Goal: Task Accomplishment & Management: Complete application form

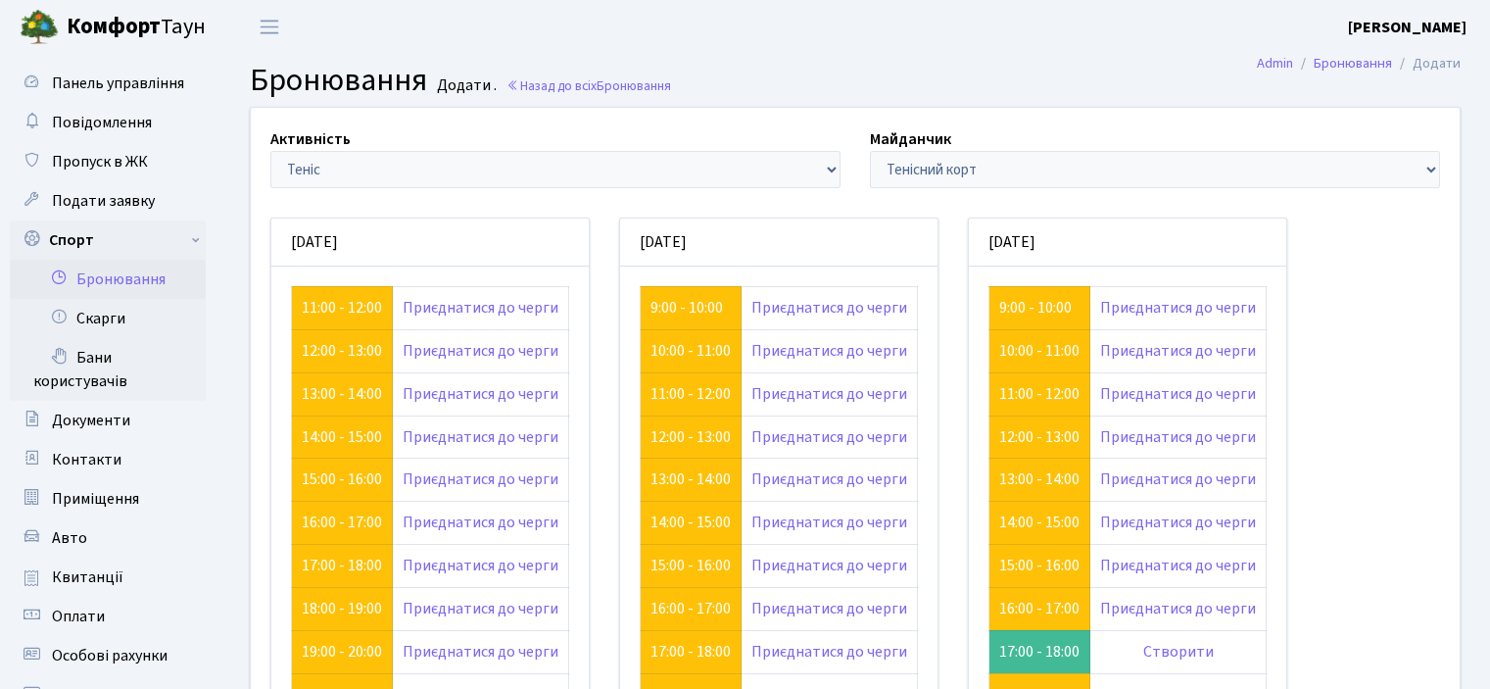
scroll to position [98, 0]
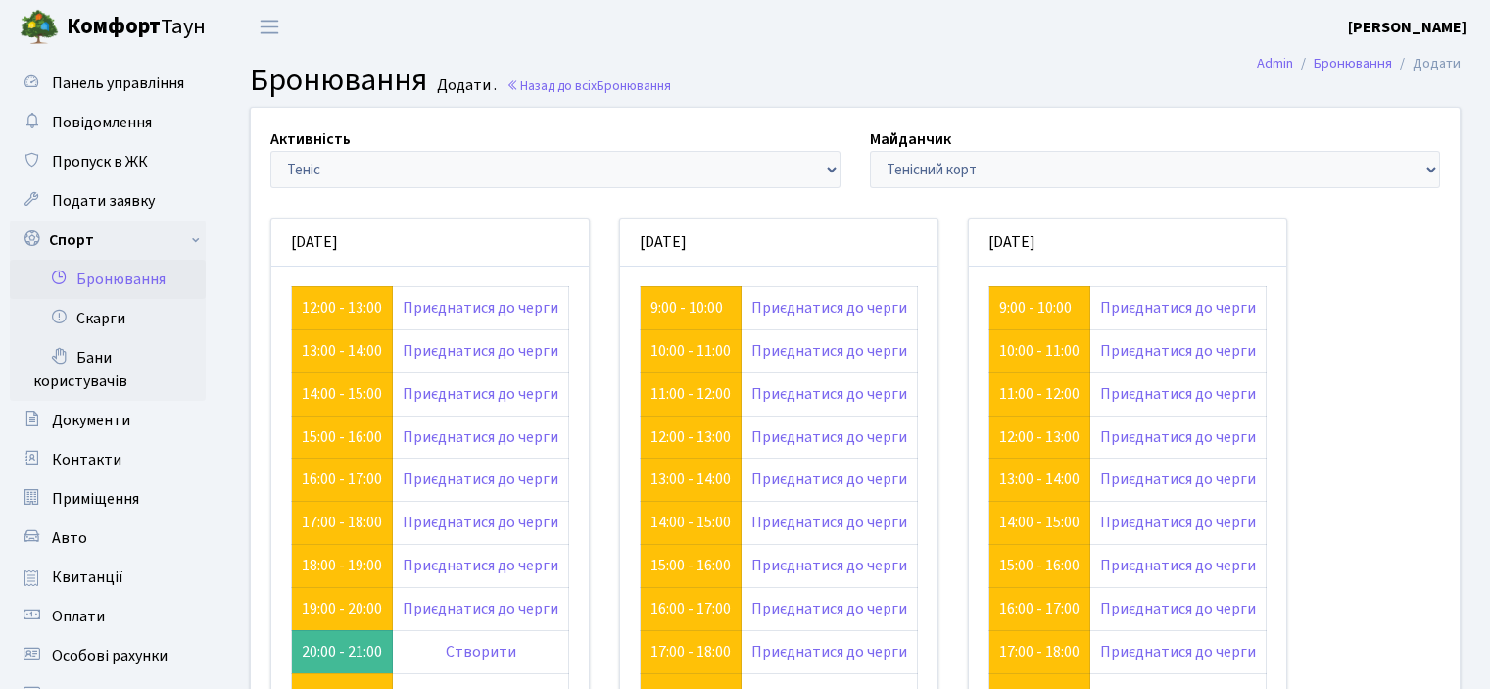
scroll to position [98, 0]
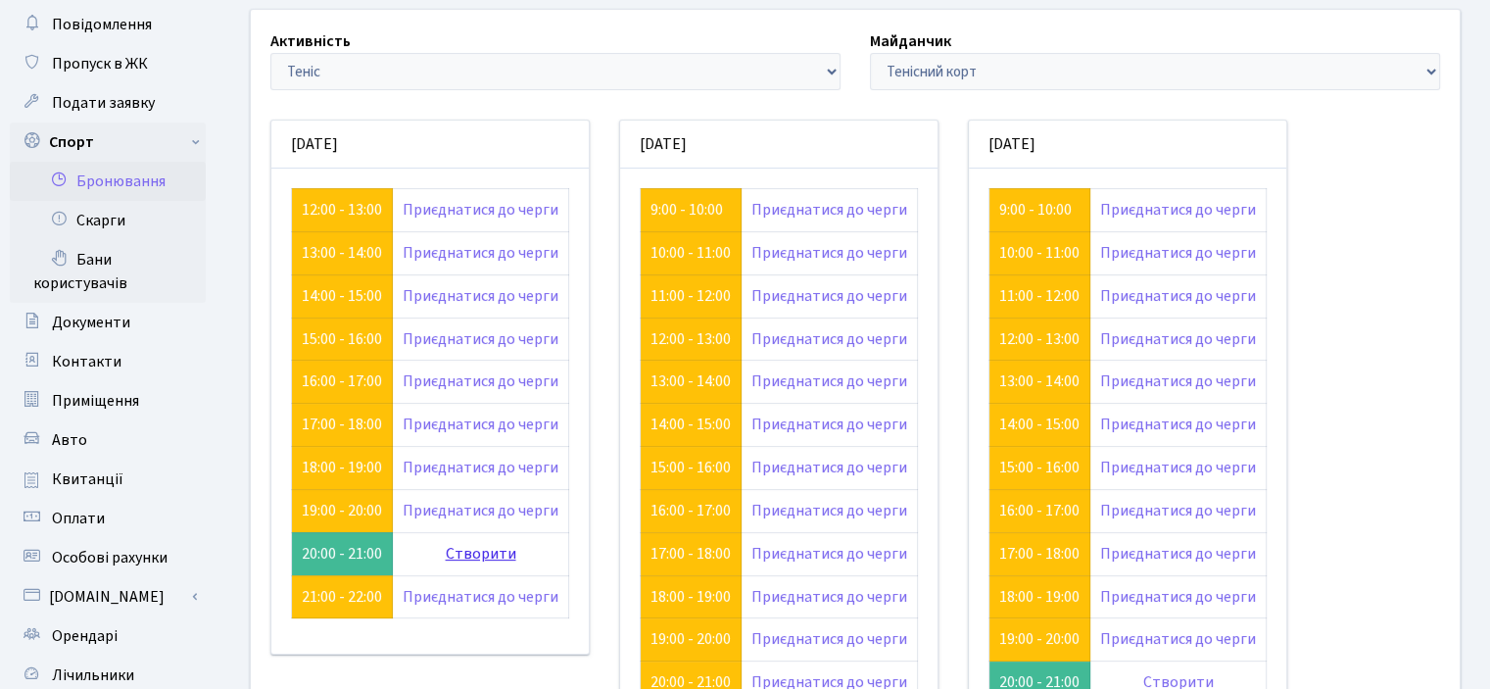
click at [483, 552] on link "Створити" at bounding box center [481, 554] width 71 height 22
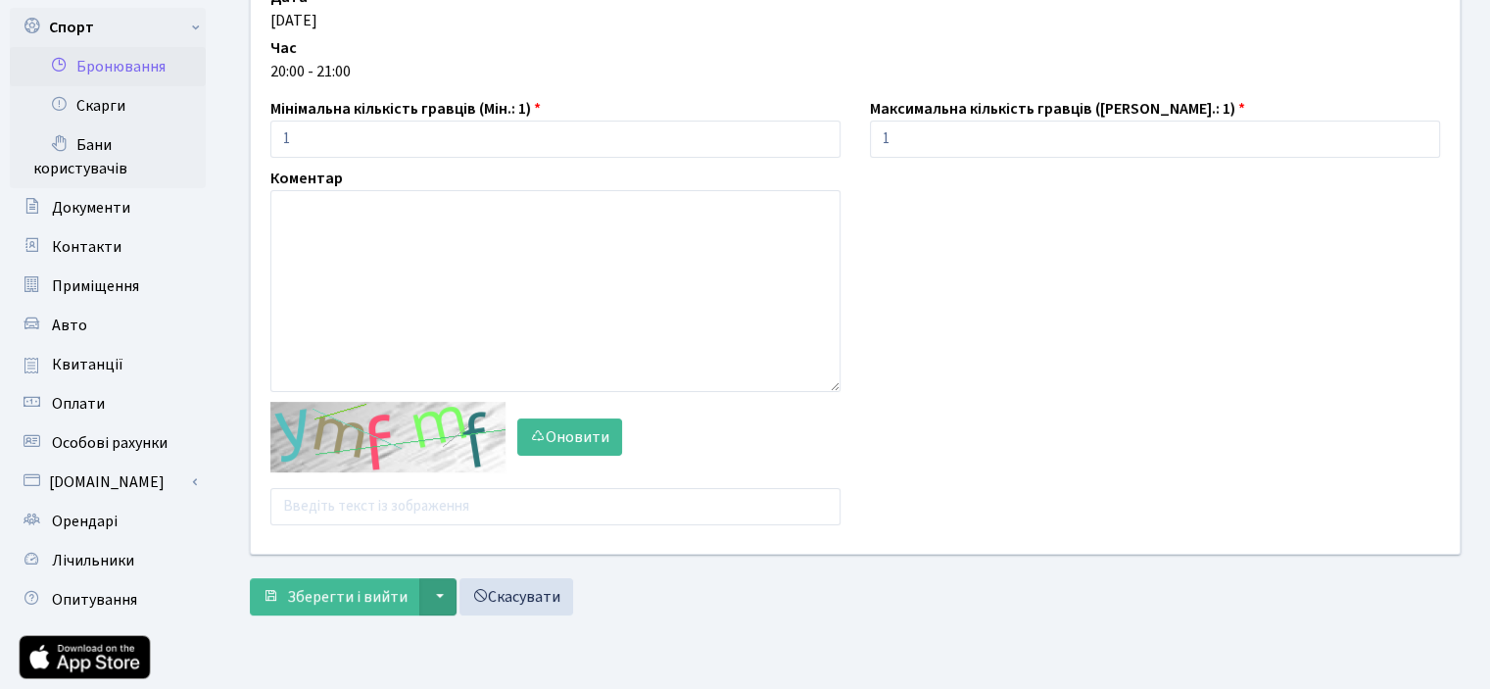
scroll to position [294, 0]
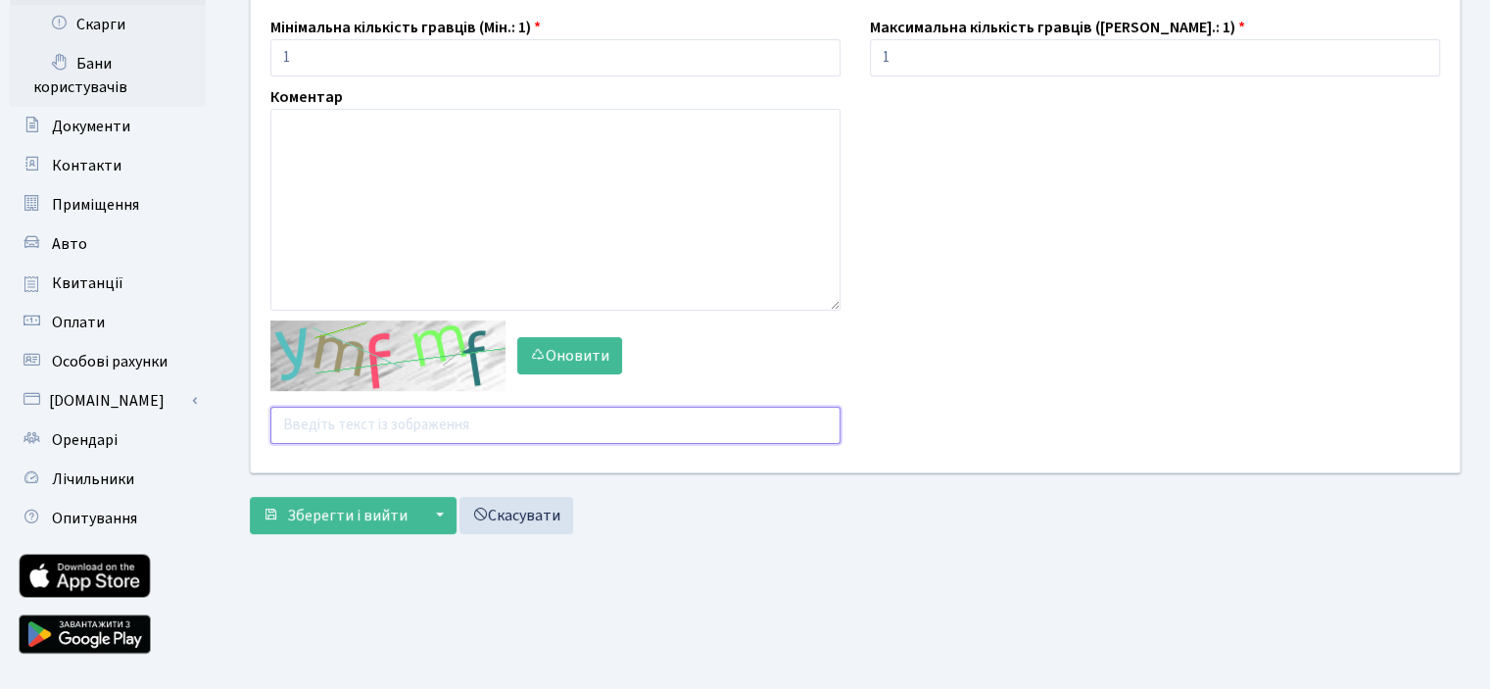
click at [389, 428] on input "text" at bounding box center [555, 425] width 570 height 37
type input "с"
drag, startPoint x: 333, startPoint y: 517, endPoint x: 310, endPoint y: 553, distance: 43.2
click at [306, 591] on main "Admin Бронювання Додати Бронювання Додати . Назад до всіх Бронювання Активність…" at bounding box center [854, 220] width 1269 height 920
click at [291, 429] on input "chzmy" at bounding box center [555, 425] width 570 height 37
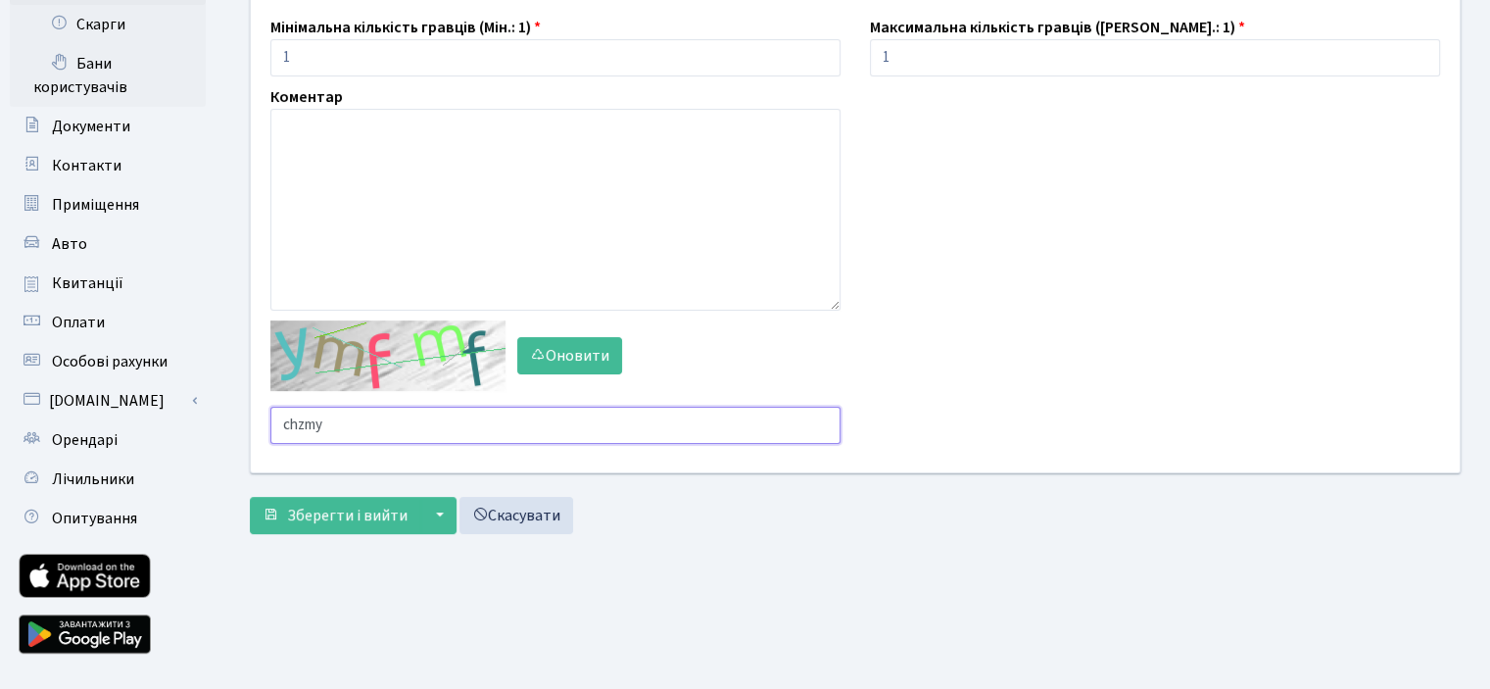
click at [294, 426] on input "chzmy" at bounding box center [555, 425] width 570 height 37
type input "cgzmy"
click at [317, 510] on span "Зберегти і вийти" at bounding box center [347, 515] width 120 height 22
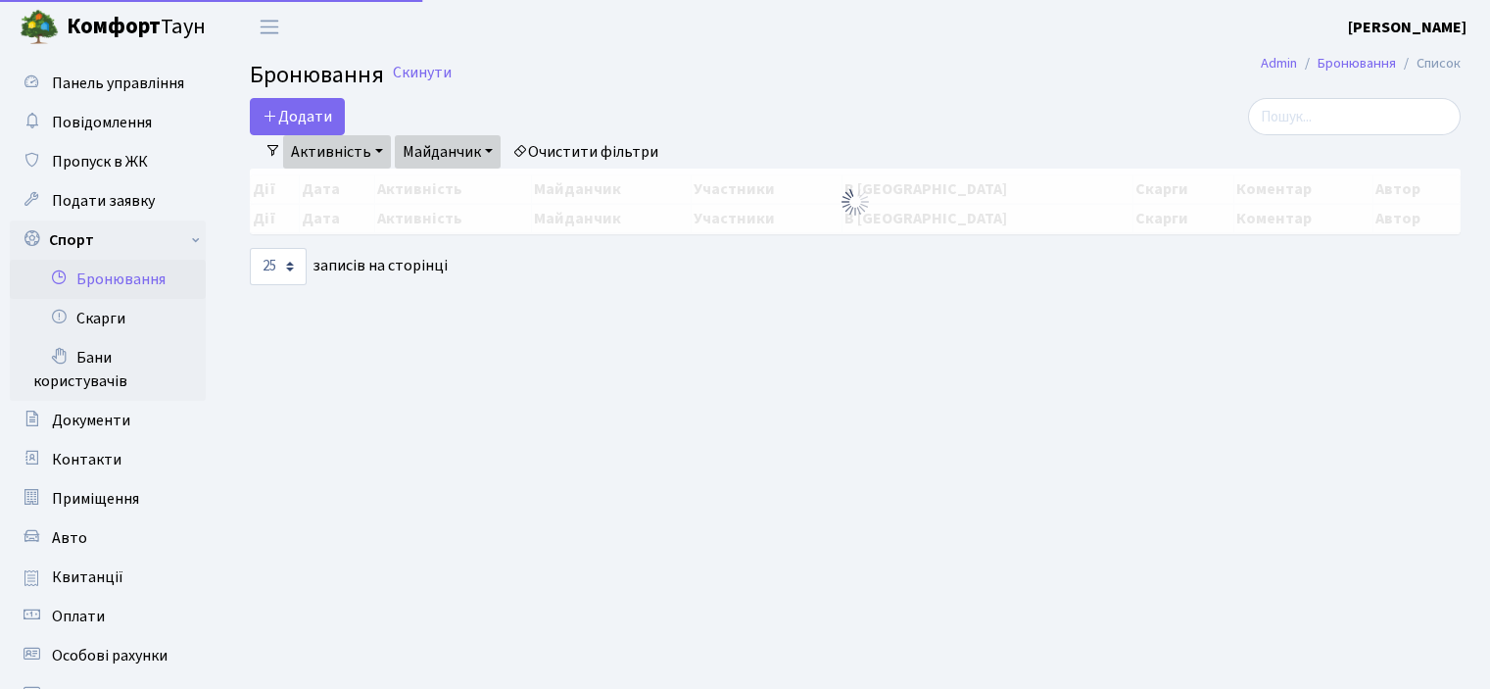
select select "25"
